Goal: Task Accomplishment & Management: Use online tool/utility

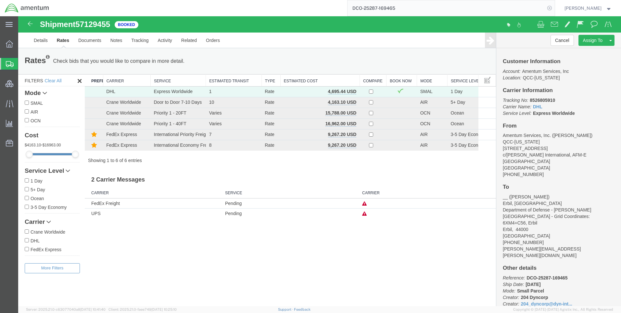
click at [553, 7] on icon at bounding box center [549, 8] width 9 height 9
paste input "DCO-25288-169499"
type input "DCO-25288-169499"
click at [554, 9] on icon at bounding box center [549, 8] width 9 height 9
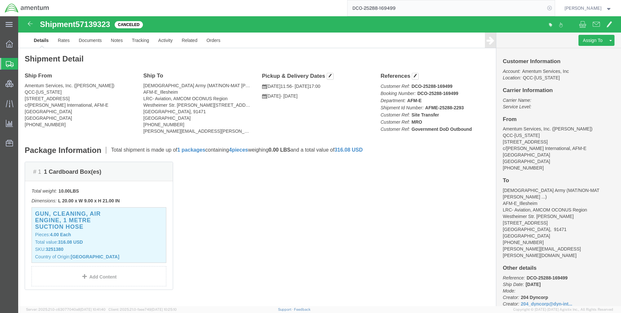
click at [554, 8] on icon at bounding box center [549, 8] width 9 height 9
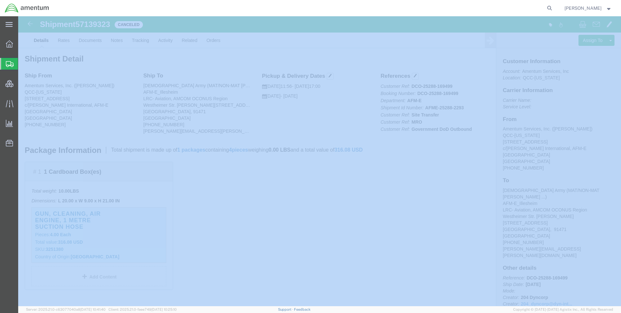
click at [554, 8] on icon at bounding box center [549, 8] width 9 height 9
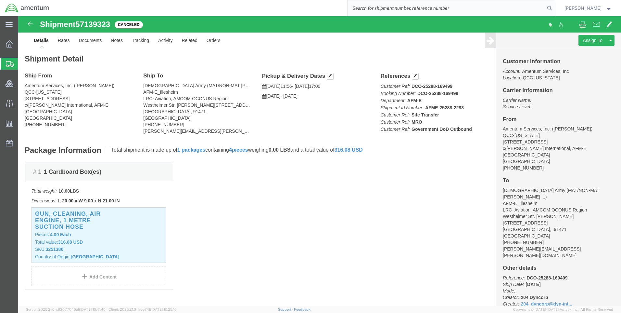
paste input "DCO-25288-169505"
type input "DCO-25288-169505"
click at [554, 7] on icon at bounding box center [549, 8] width 9 height 9
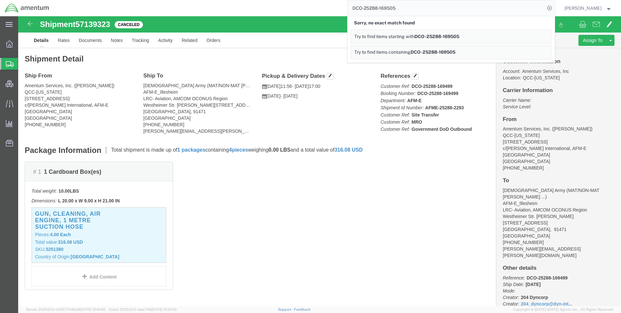
click at [554, 7] on icon at bounding box center [549, 8] width 9 height 9
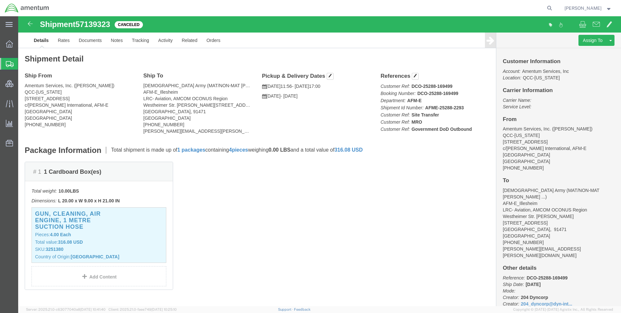
click at [554, 7] on icon at bounding box center [549, 8] width 9 height 9
paste input "DCO-25288-169505"
type input "DCO-25288-169505"
click at [553, 7] on icon at bounding box center [549, 8] width 9 height 9
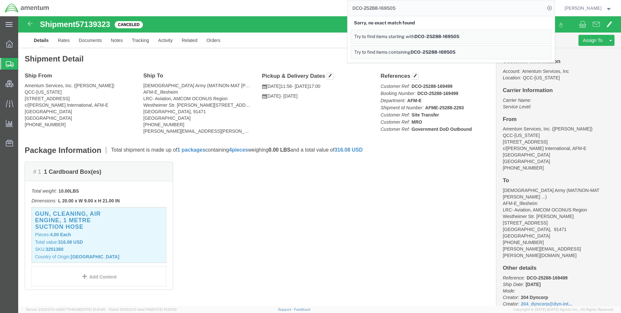
click at [553, 8] on icon at bounding box center [549, 8] width 9 height 9
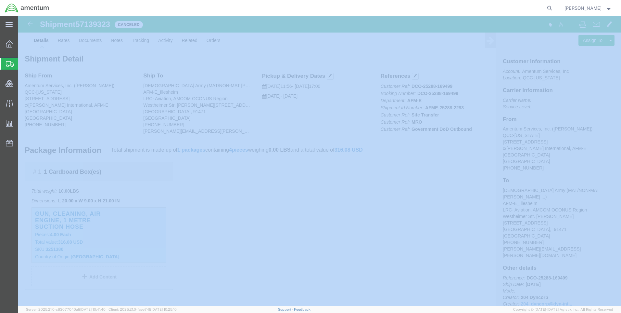
click at [553, 8] on icon at bounding box center [549, 8] width 9 height 9
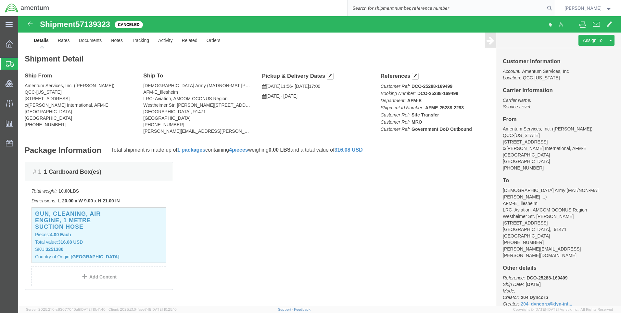
paste input "DCO-25288-169505"
type input "DCO-25288-169505"
click at [554, 7] on icon at bounding box center [549, 8] width 9 height 9
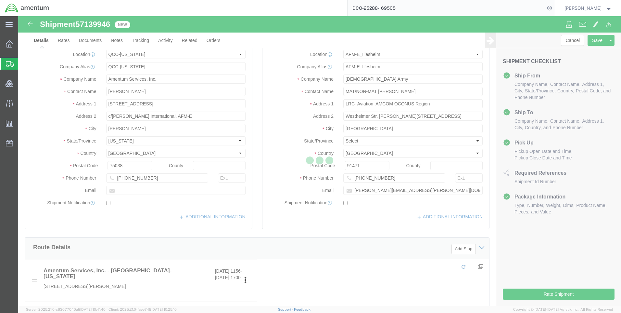
select select "42668"
select select "42637"
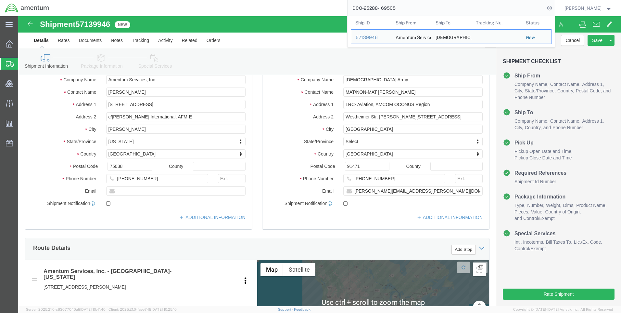
scroll to position [130, 0]
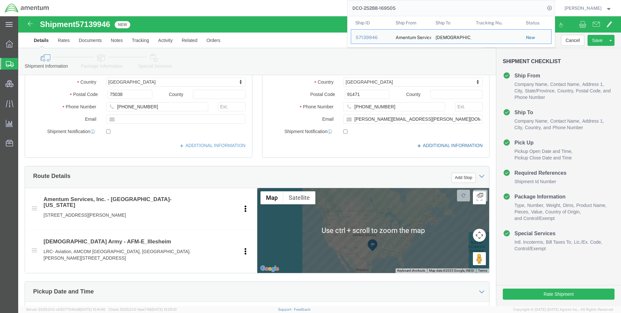
click icon
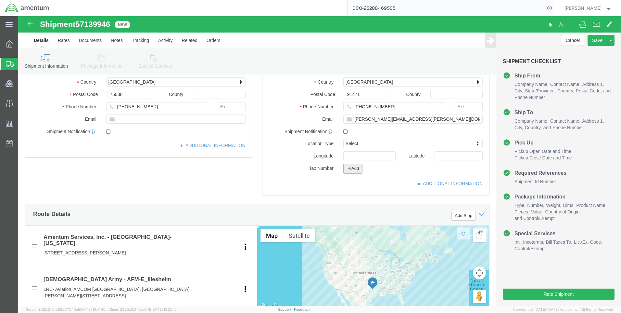
click icon "button"
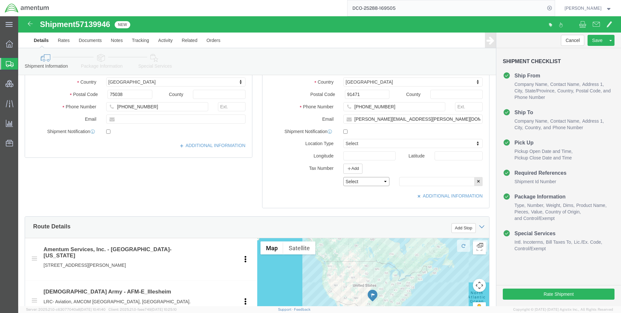
click select "Select EIN EORI TIN VAT Other"
select select "EORI"
click select "Select EIN EORI TIN VAT Other"
paste input "[US_VEHICLE_IDENTIFICATION_NUMBER]"
type input "[US_VEHICLE_IDENTIFICATION_NUMBER]"
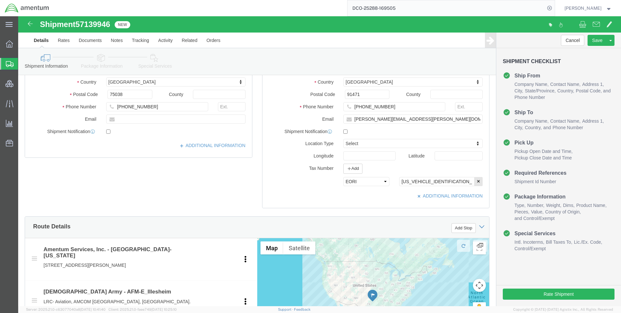
click link "Special Services"
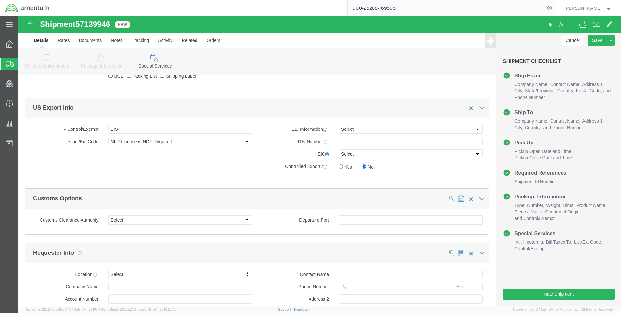
scroll to position [446, 0]
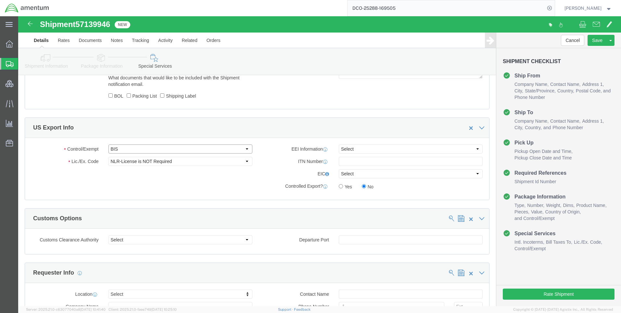
click select "Select ATF BIS DEA EPA FDA FTR ITAR OFAC Other (OPA)"
select select "FTR"
click select "Select ATF BIS DEA EPA FDA FTR ITAR OFAC Other (OPA)"
click select "Select 30.2(d)(2) 30.36 30.37(a) 30.37(f) 30.37(g) 30.37(h) 30.37(i) 30.37(j) 3…"
select select "30.37(a)"
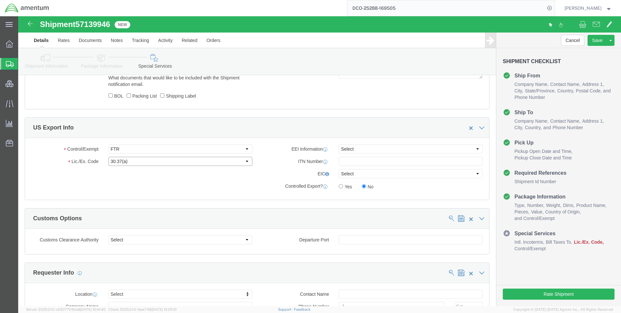
click select "Select 30.2(d)(2) 30.36 30.37(a) 30.37(f) 30.37(g) 30.37(h) 30.37(i) 30.37(j) 3…"
drag, startPoint x: 338, startPoint y: 131, endPoint x: 340, endPoint y: 137, distance: 6.7
click select "Select AES-Direct EEI Carrier File EEI EEI Exempt"
select select "EXEM"
click select "Select AES-Direct EEI Carrier File EEI EEI Exempt"
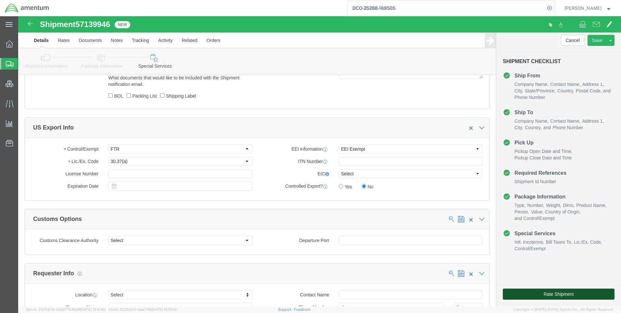
click button "Rate Shipment"
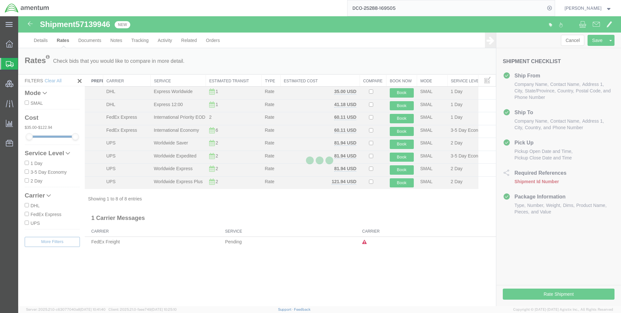
scroll to position [0, 0]
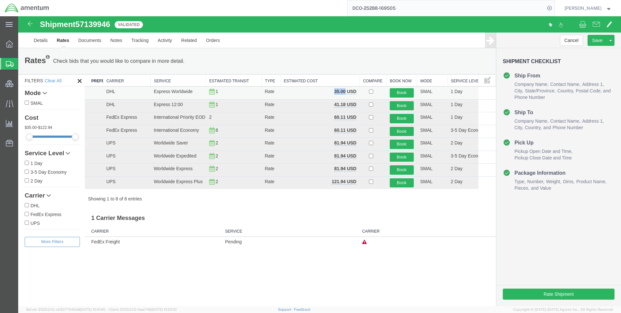
drag, startPoint x: 345, startPoint y: 92, endPoint x: 332, endPoint y: 88, distance: 12.9
click at [332, 88] on td "35.00 USD" at bounding box center [319, 92] width 79 height 13
copy b "35.00"
click at [554, 7] on icon at bounding box center [549, 8] width 9 height 9
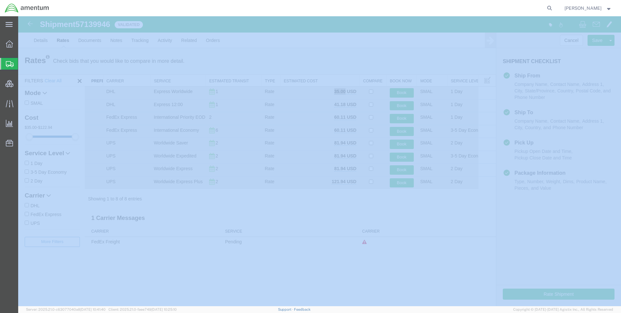
click at [554, 7] on icon at bounding box center [549, 8] width 9 height 9
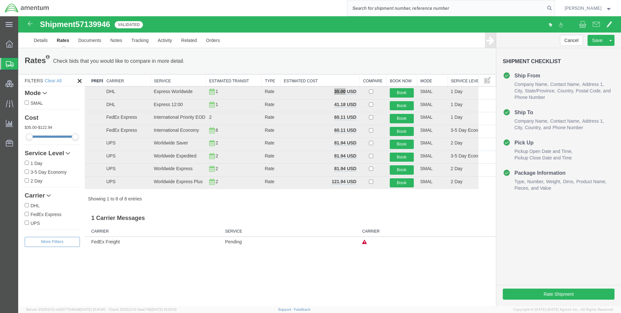
paste input "9064556922"
type input "9064556922"
click at [553, 6] on icon at bounding box center [549, 8] width 9 height 9
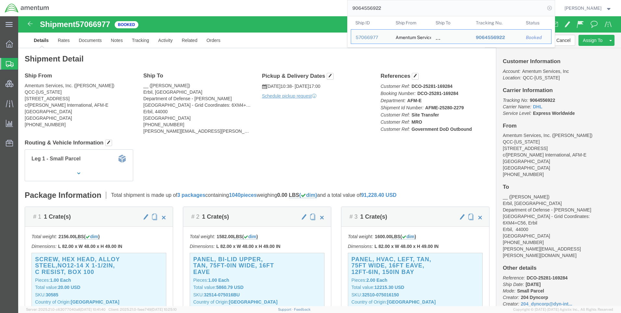
click at [554, 7] on icon at bounding box center [549, 8] width 9 height 9
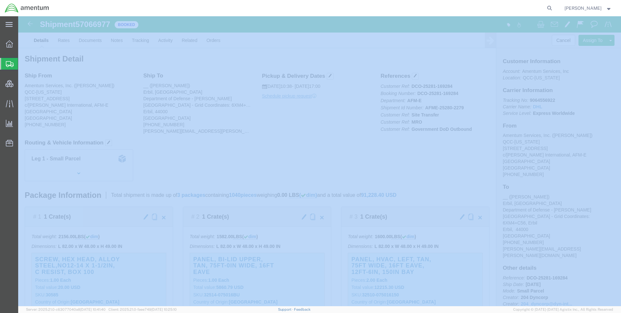
click at [554, 7] on icon at bounding box center [549, 8] width 9 height 9
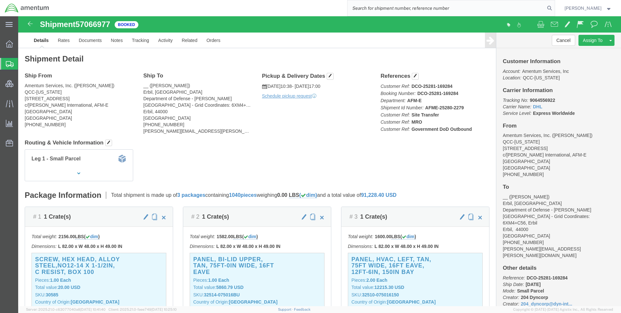
paste input "DCO-25288-169509"
type input "DCO-25288-169509"
click at [554, 7] on icon at bounding box center [549, 8] width 9 height 9
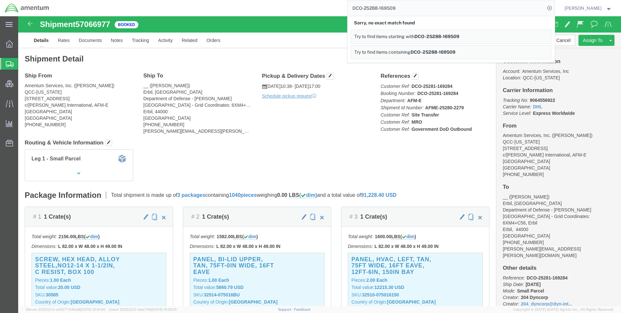
click at [554, 6] on icon at bounding box center [549, 8] width 9 height 9
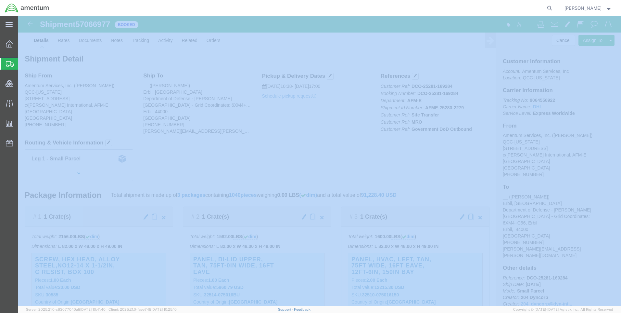
click at [554, 6] on icon at bounding box center [549, 8] width 9 height 9
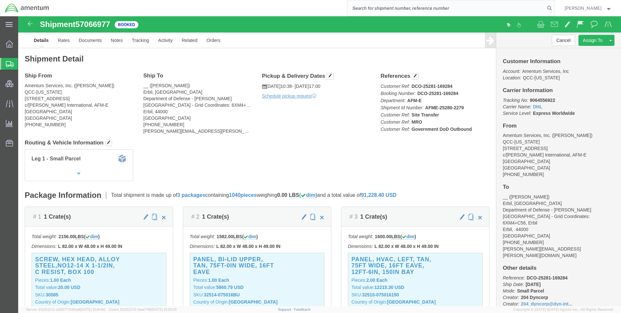
paste input "DCO-25288-169509"
type input "DCO-25288-169509"
click at [552, 9] on icon at bounding box center [549, 8] width 9 height 9
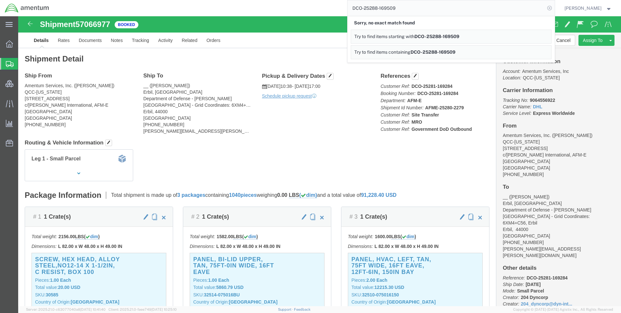
click at [554, 9] on icon at bounding box center [549, 8] width 9 height 9
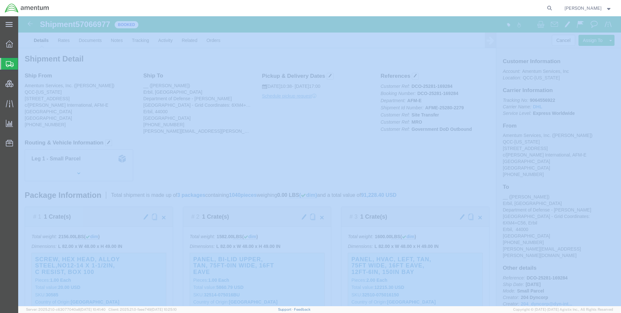
click at [554, 9] on icon at bounding box center [549, 8] width 9 height 9
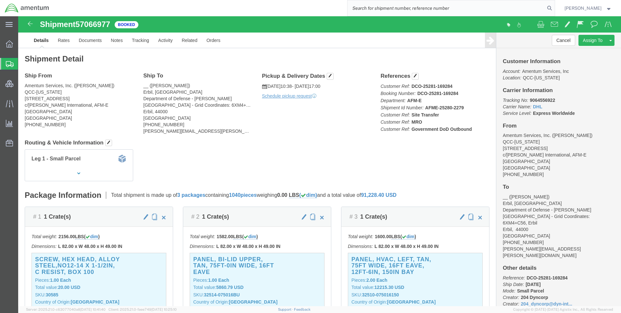
paste input "DCO-25288-169509"
type input "DCO-25288-169509"
click at [554, 7] on icon at bounding box center [549, 8] width 9 height 9
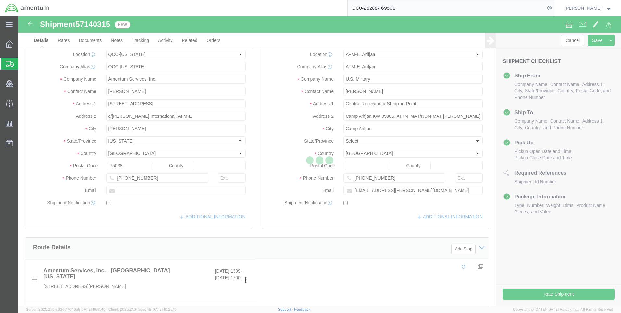
select select "42668"
select select "58431"
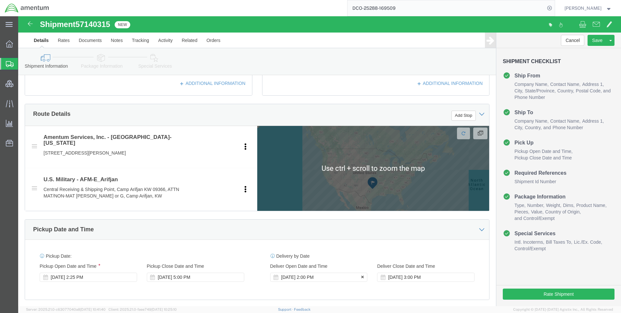
scroll to position [260, 0]
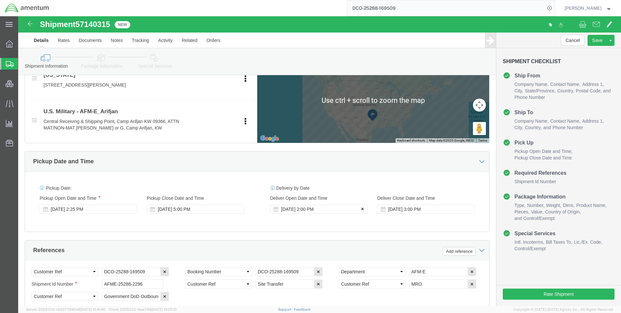
click icon
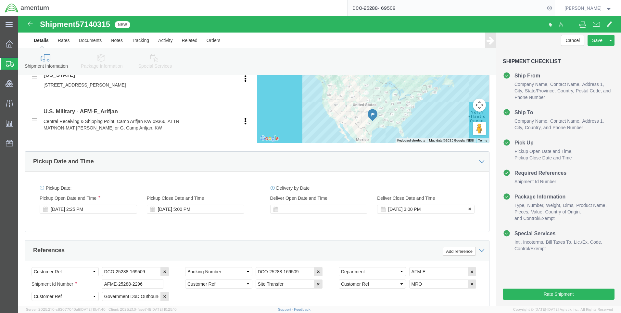
click icon
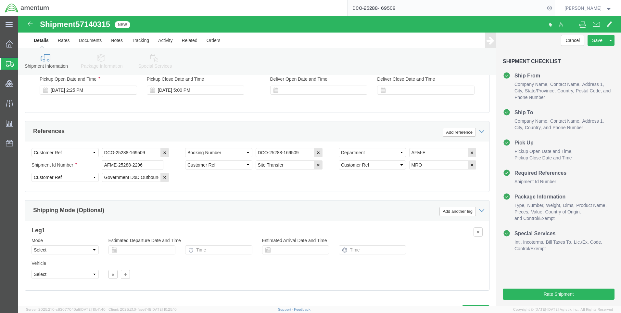
scroll to position [410, 0]
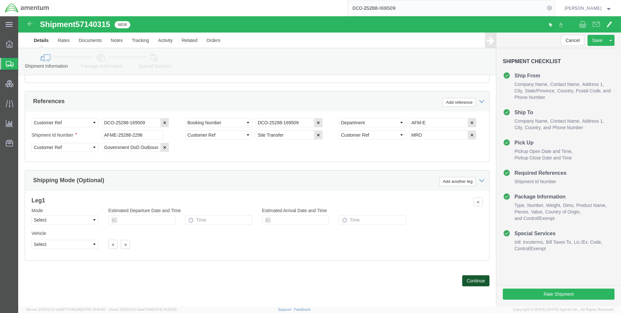
click button "Continue"
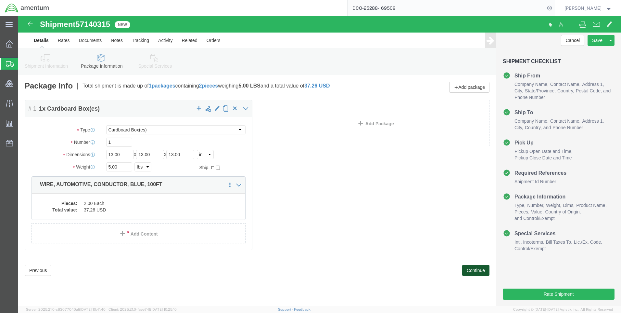
click button "Continue"
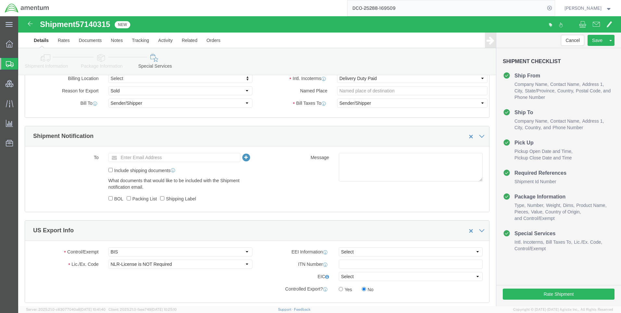
scroll to position [390, 0]
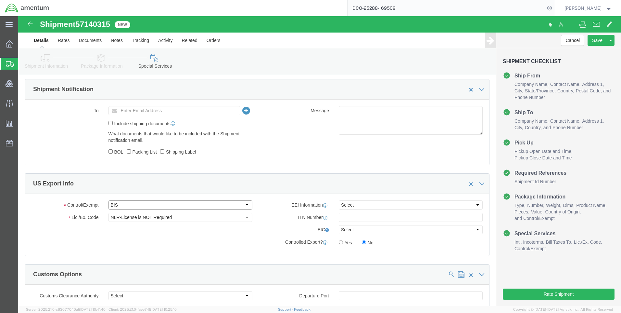
click select "Select ATF BIS DEA EPA FDA FTR ITAR OFAC Other (OPA)"
select select "FTR"
click select "Select ATF BIS DEA EPA FDA FTR ITAR OFAC Other (OPA)"
click select "Select 30.2(d)(2) 30.36 30.37(a) 30.37(f) 30.37(g) 30.37(h) 30.37(i) 30.37(j) 3…"
select select "30.37(a)"
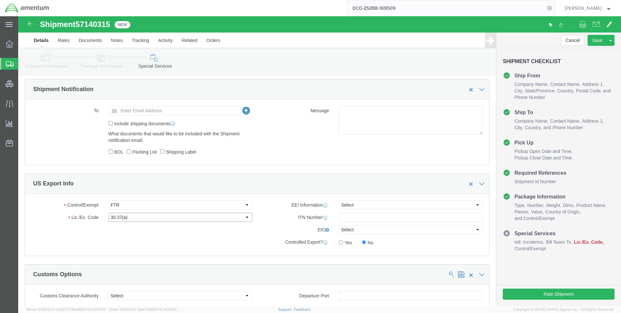
click select "Select 30.2(d)(2) 30.36 30.37(a) 30.37(f) 30.37(g) 30.37(h) 30.37(i) 30.37(j) 3…"
click select "Select AES-Direct EEI Carrier File EEI EEI Exempt"
select select "EXEM"
click select "Select AES-Direct EEI Carrier File EEI EEI Exempt"
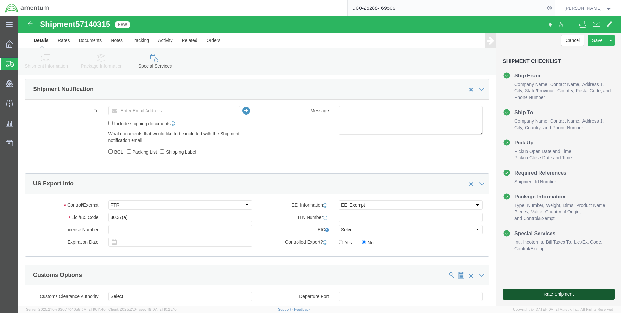
click button "Rate Shipment"
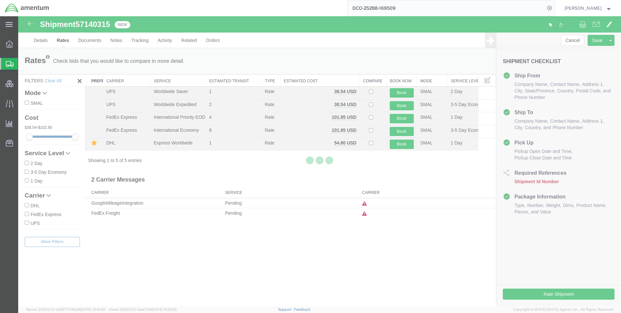
scroll to position [0, 0]
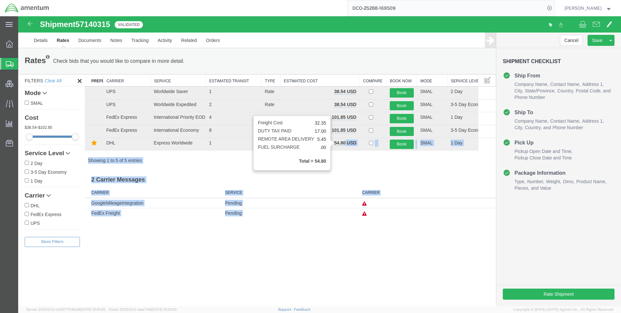
drag, startPoint x: 346, startPoint y: 142, endPoint x: 334, endPoint y: 143, distance: 11.7
click at [334, 143] on body "Shipment 57140315 5 of 5 Validated Details Rates Documents Notes Tracking Activ…" at bounding box center [319, 149] width 603 height 267
drag, startPoint x: 334, startPoint y: 143, endPoint x: 317, endPoint y: 170, distance: 32.1
click at [317, 173] on h3 "2 Carrier Messages" at bounding box center [290, 177] width 411 height 15
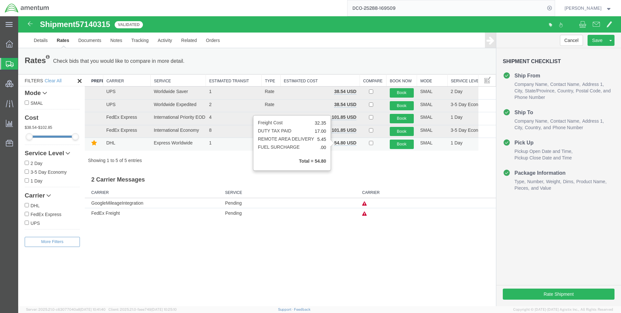
click at [344, 143] on b "54.80 USD" at bounding box center [345, 142] width 22 height 5
drag, startPoint x: 346, startPoint y: 142, endPoint x: 335, endPoint y: 142, distance: 10.7
click at [335, 142] on b "54.80 USD" at bounding box center [345, 142] width 22 height 5
copy b "54.80"
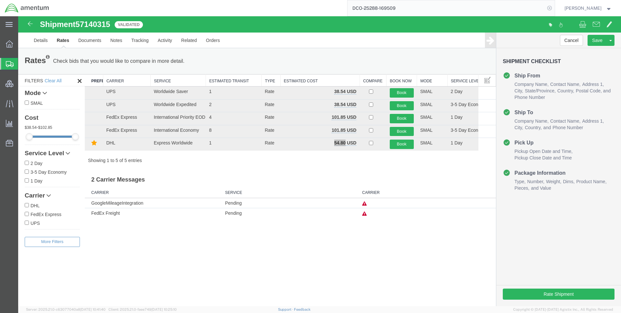
click at [553, 6] on icon at bounding box center [549, 8] width 9 height 9
click at [554, 6] on icon at bounding box center [549, 8] width 9 height 9
paste input "57139970"
click at [554, 6] on icon at bounding box center [549, 8] width 9 height 9
type input "57139970"
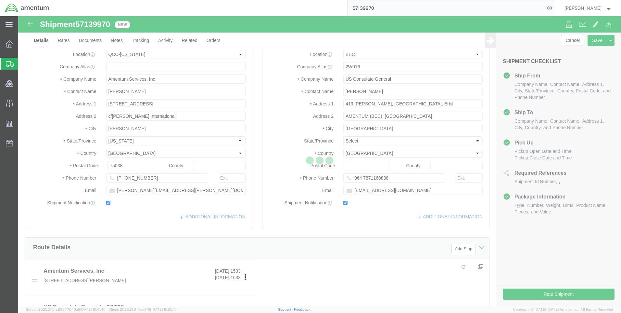
select select "42668"
select select "62011"
